Goal: Register for event/course

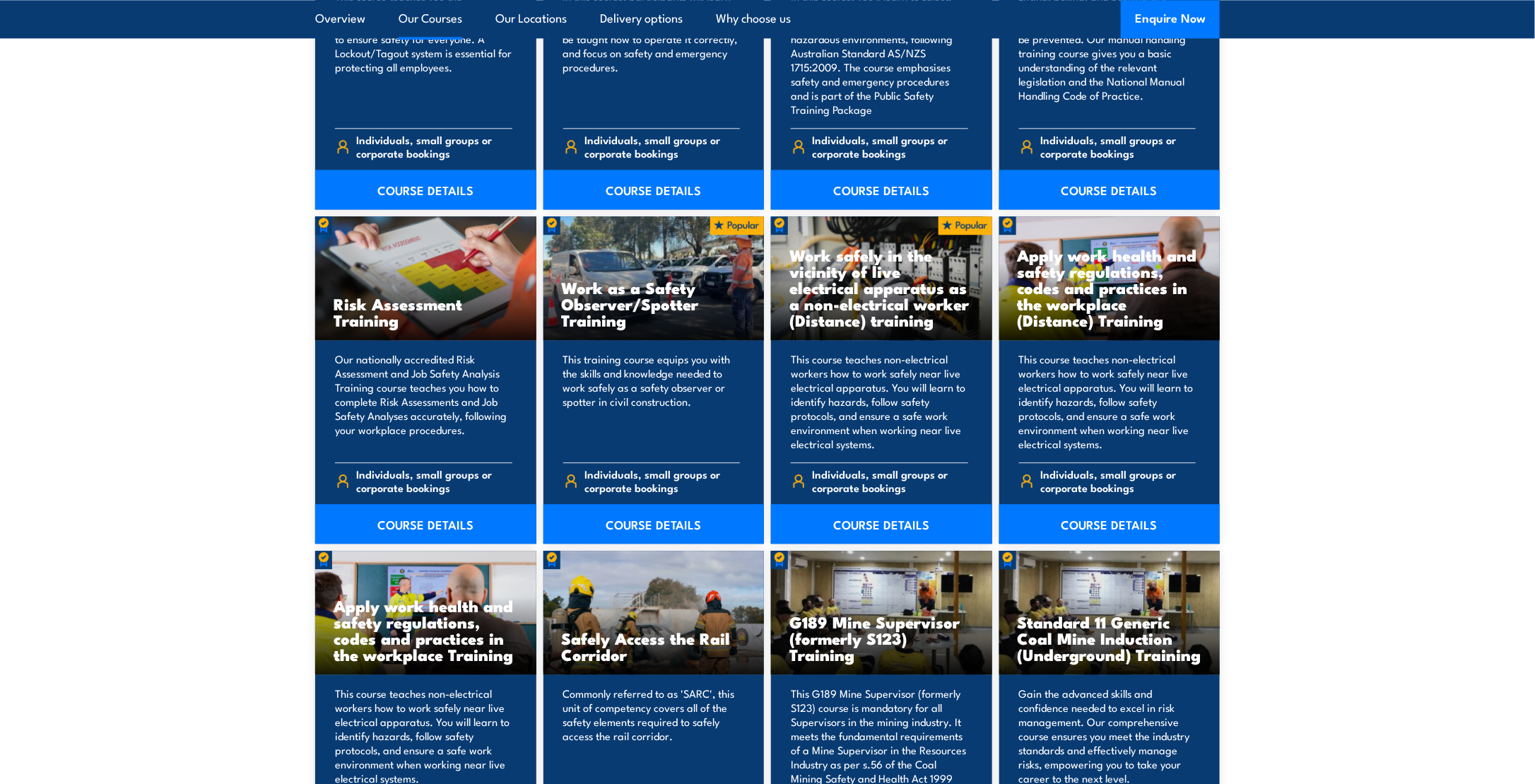
scroll to position [1909, 0]
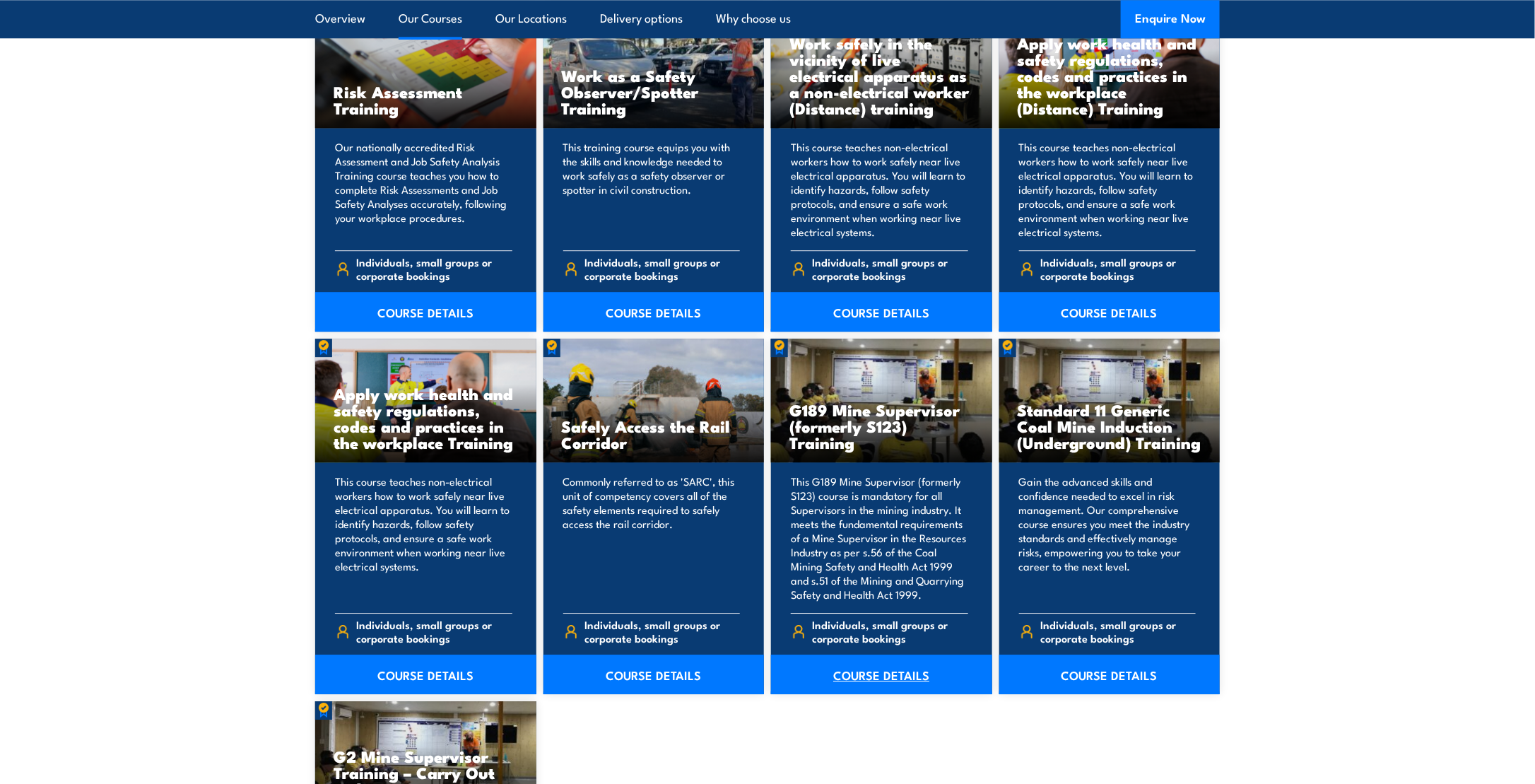
click at [885, 675] on link "COURSE DETAILS" at bounding box center [881, 674] width 221 height 40
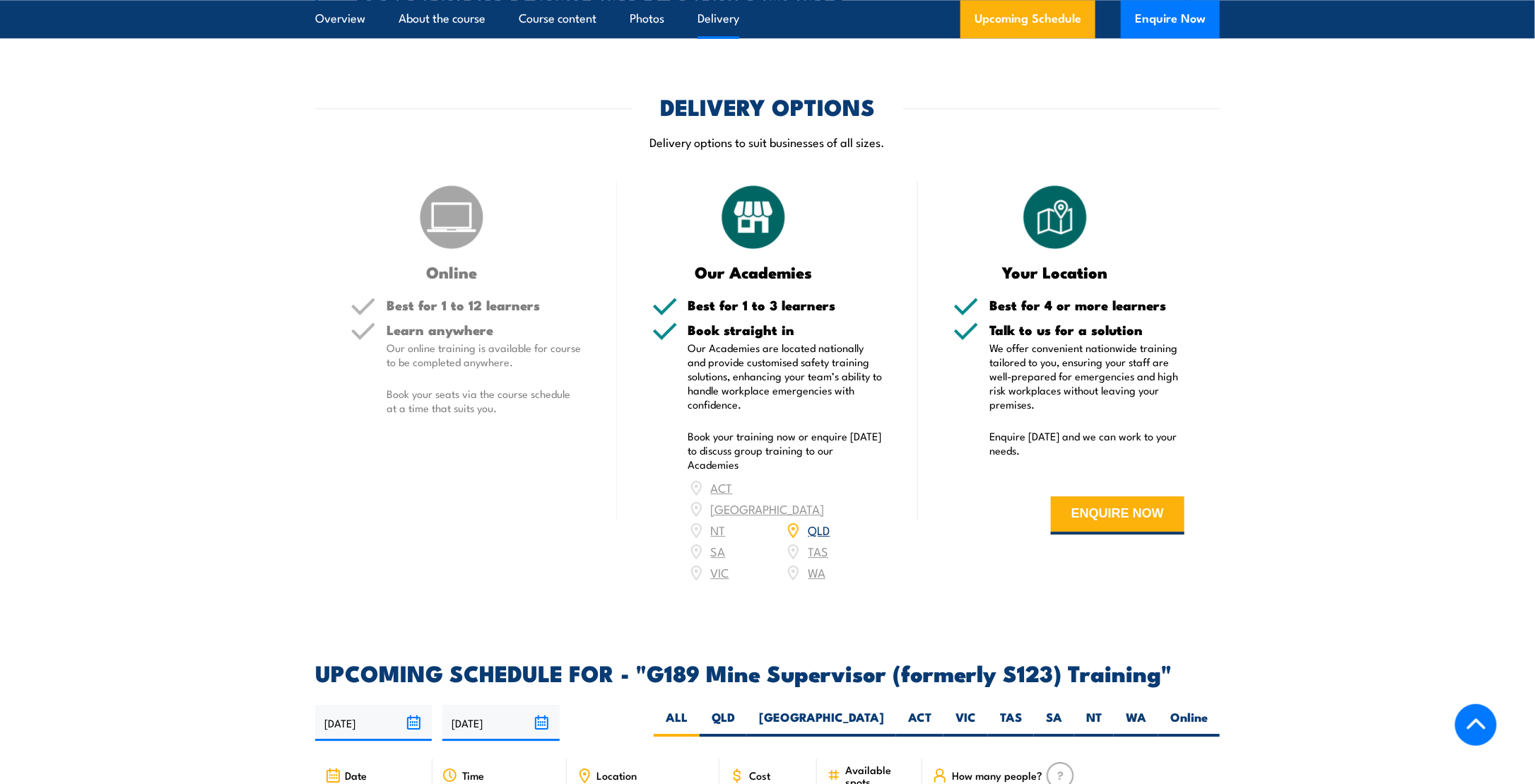
scroll to position [2120, 0]
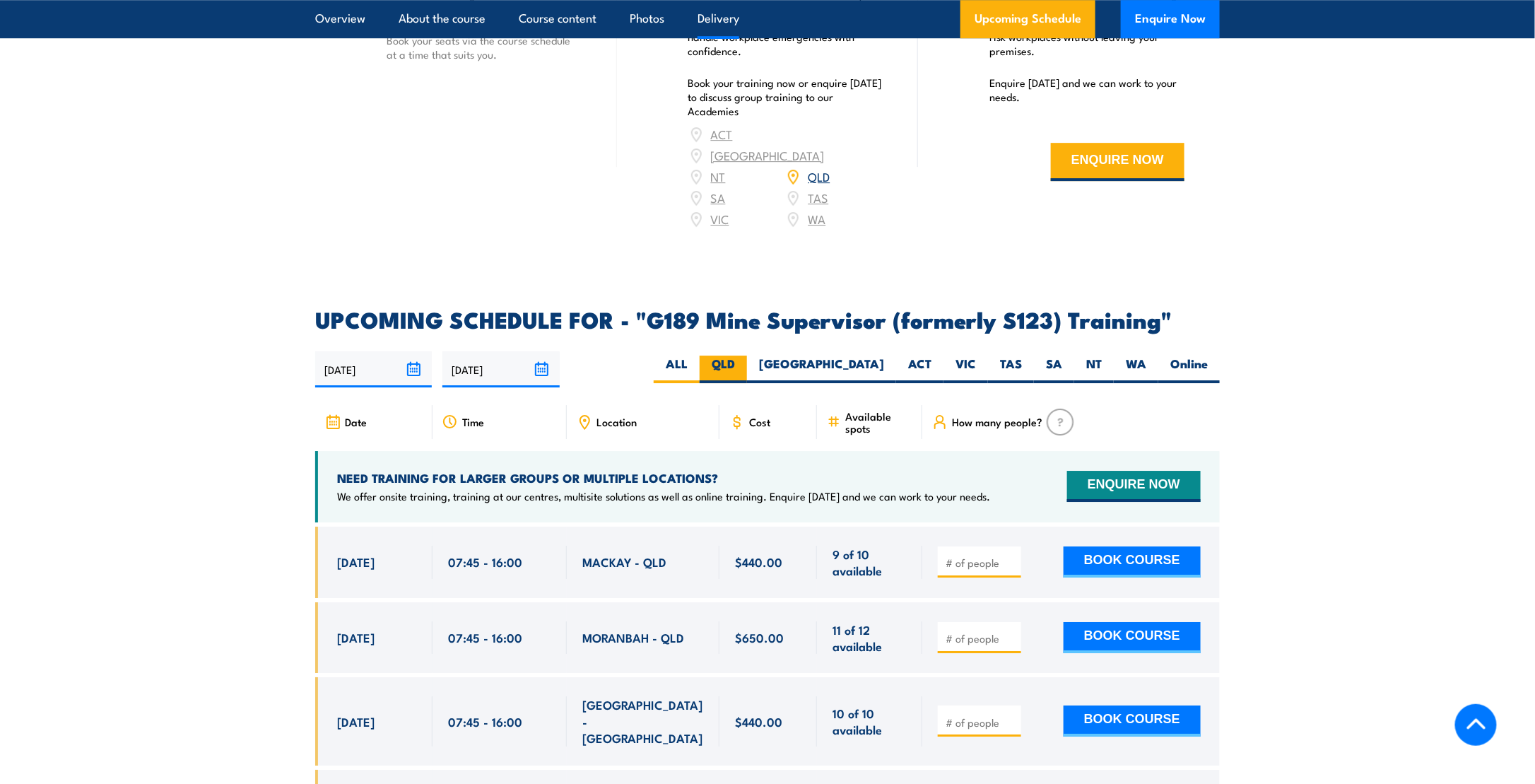
click at [747, 355] on label "QLD" at bounding box center [723, 369] width 47 height 28
click at [744, 355] on input "QLD" at bounding box center [740, 359] width 9 height 9
radio input "true"
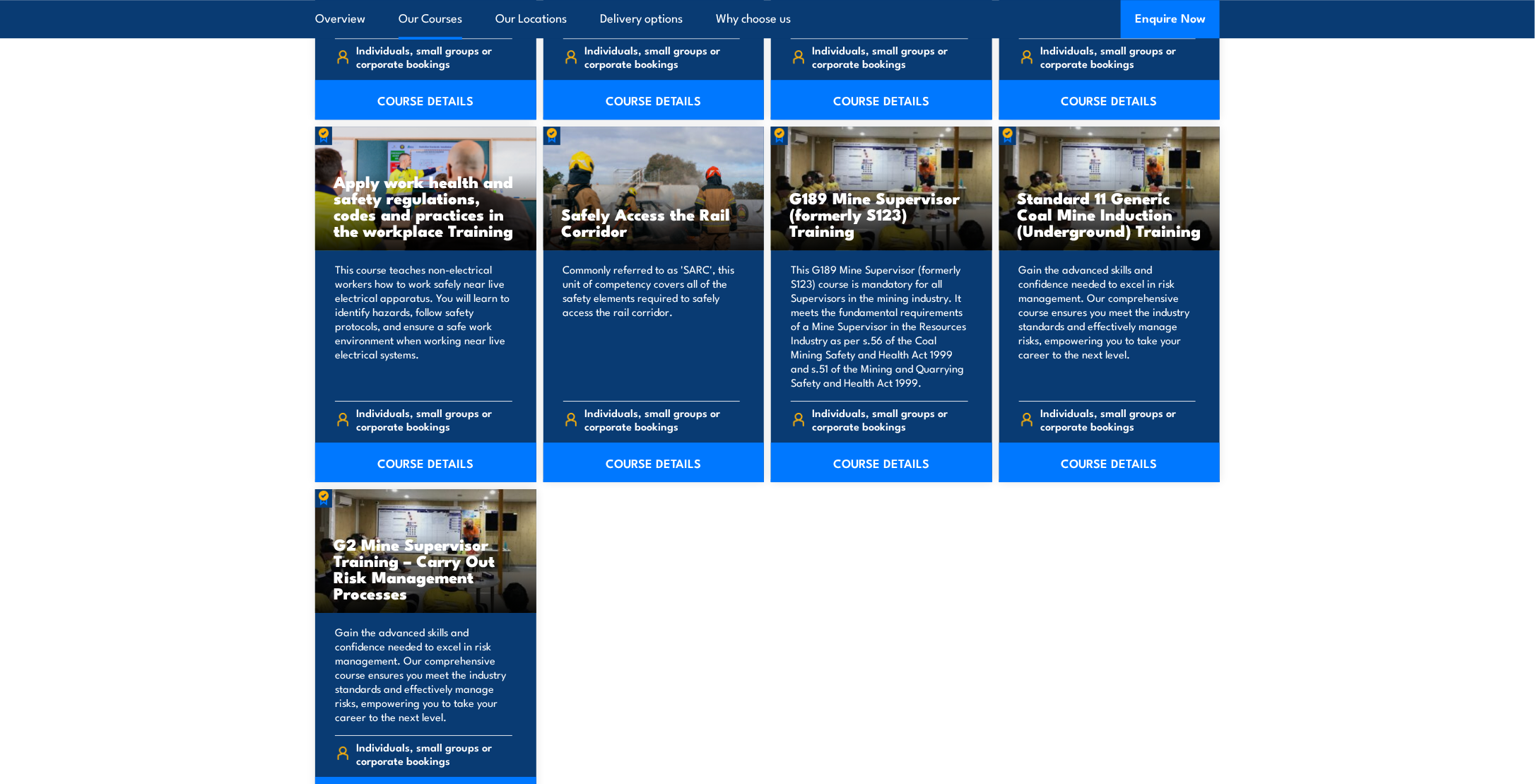
scroll to position [2191, 0]
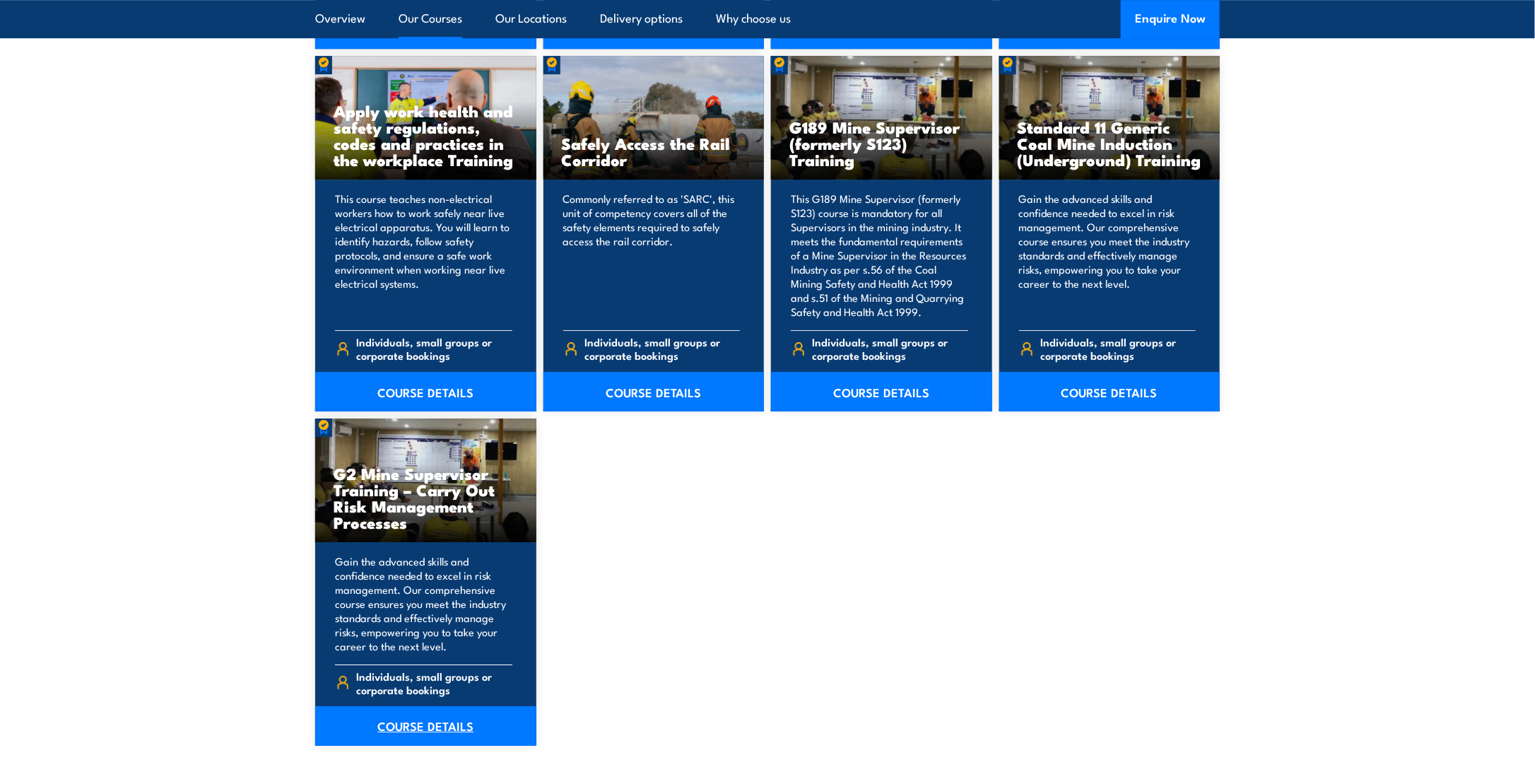
click at [465, 718] on link "COURSE DETAILS" at bounding box center [426, 726] width 221 height 40
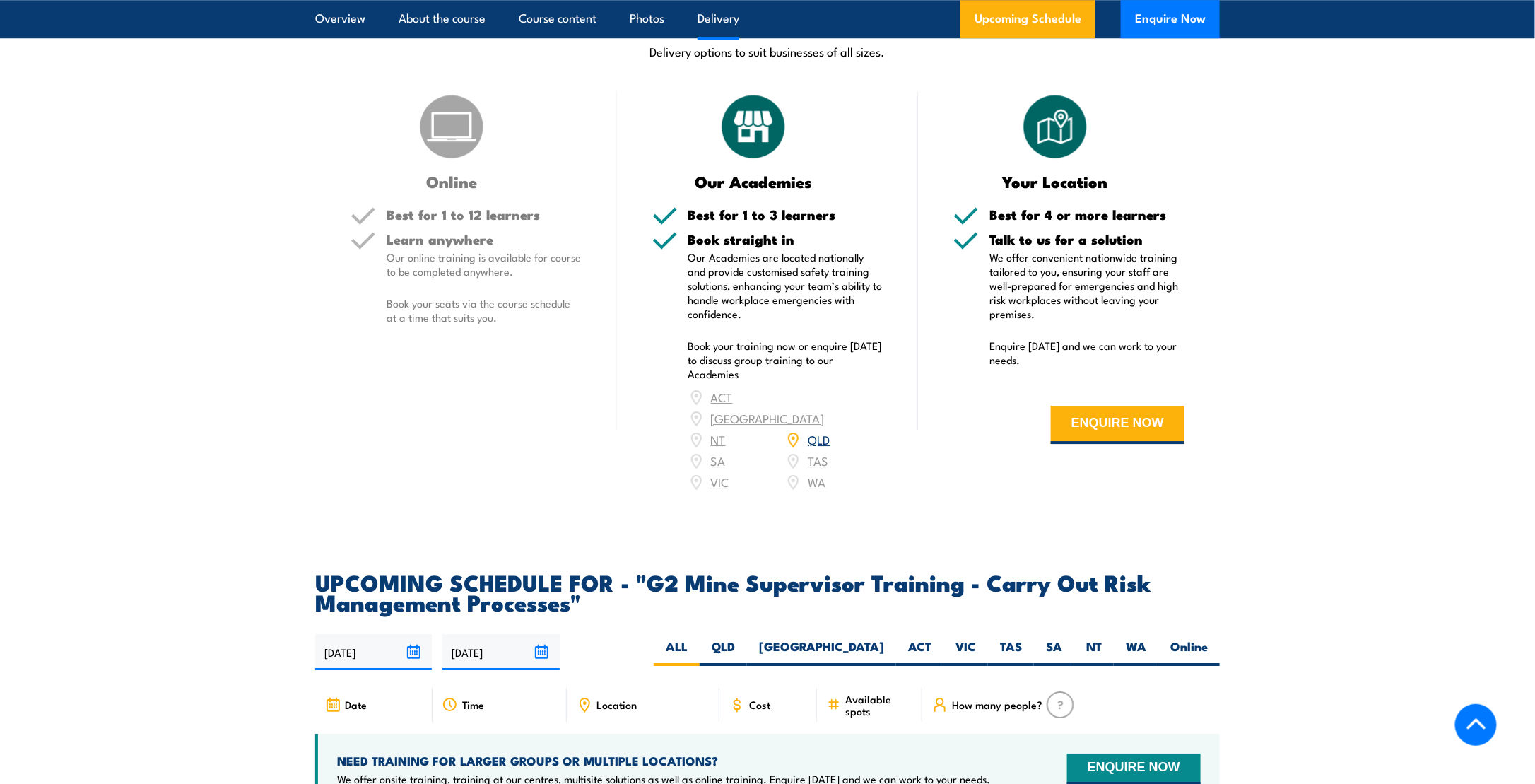
scroll to position [2474, 0]
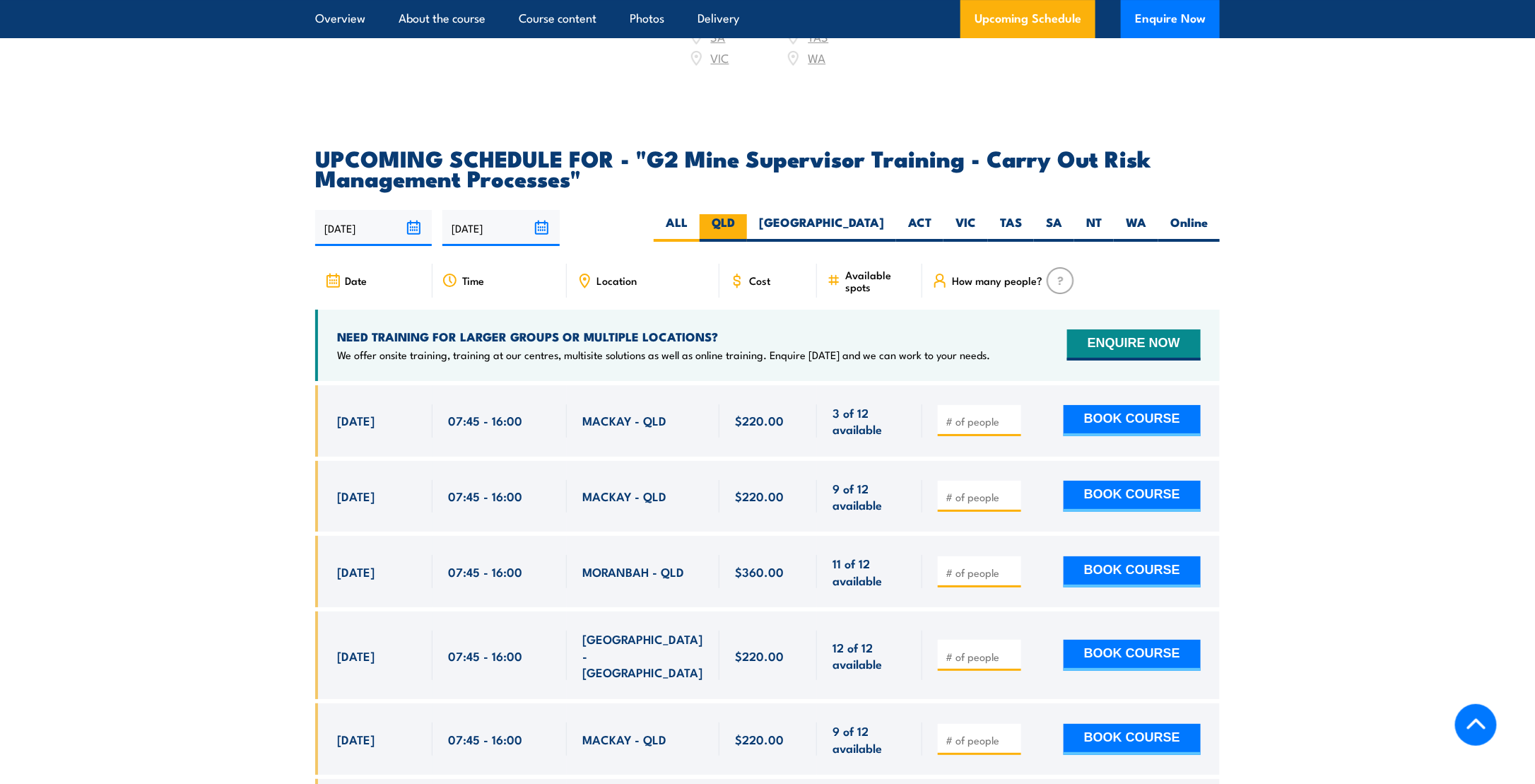
click at [747, 237] on label "QLD" at bounding box center [723, 228] width 47 height 28
click at [744, 223] on input "QLD" at bounding box center [740, 218] width 9 height 9
radio input "true"
